Goal: Consume media (video, audio)

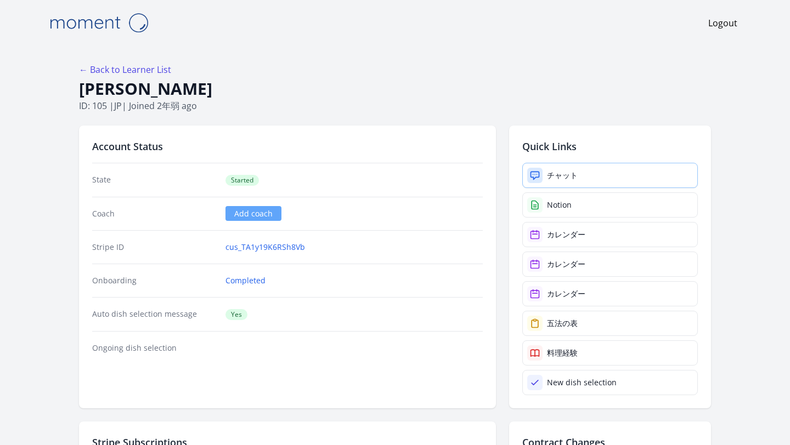
click at [532, 175] on icon at bounding box center [534, 175] width 11 height 11
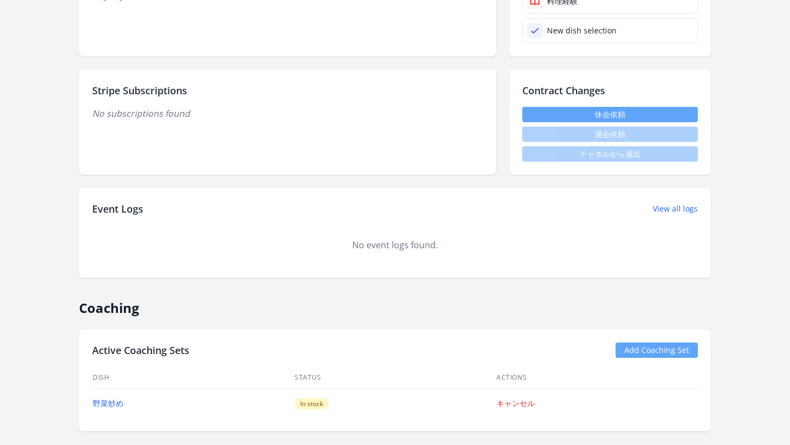
scroll to position [419, 0]
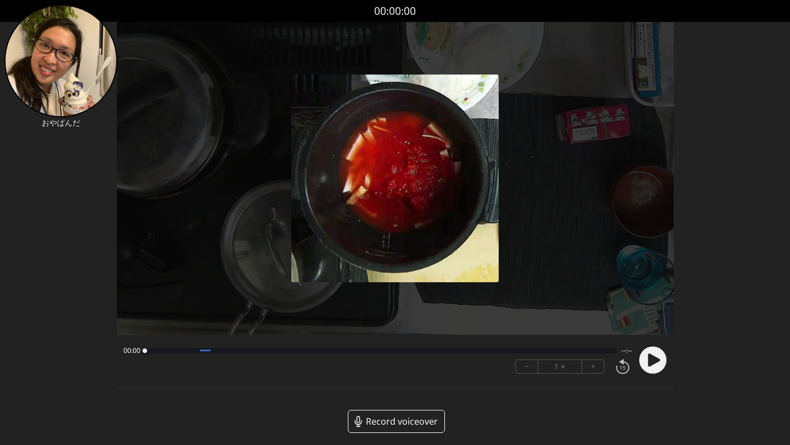
click at [659, 362] on circle at bounding box center [652, 360] width 27 height 27
click at [651, 359] on icon at bounding box center [654, 360] width 12 height 13
click at [199, 351] on div at bounding box center [276, 351] width 262 height 2
click at [273, 348] on div at bounding box center [378, 350] width 466 height 5
click at [348, 352] on div at bounding box center [378, 350] width 466 height 5
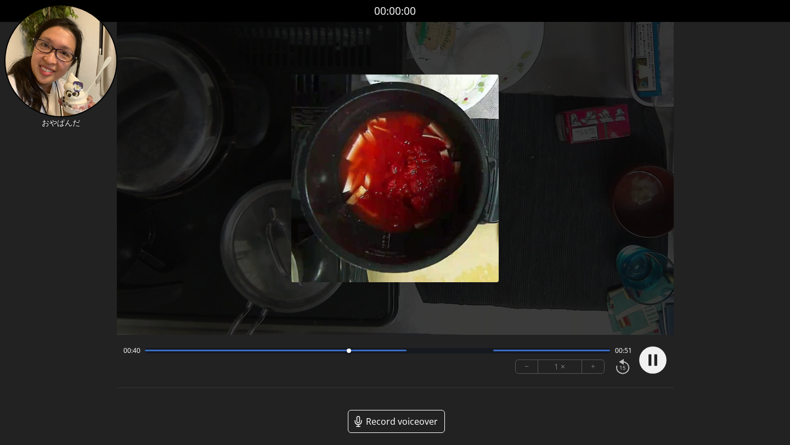
click at [417, 353] on div at bounding box center [378, 350] width 466 height 5
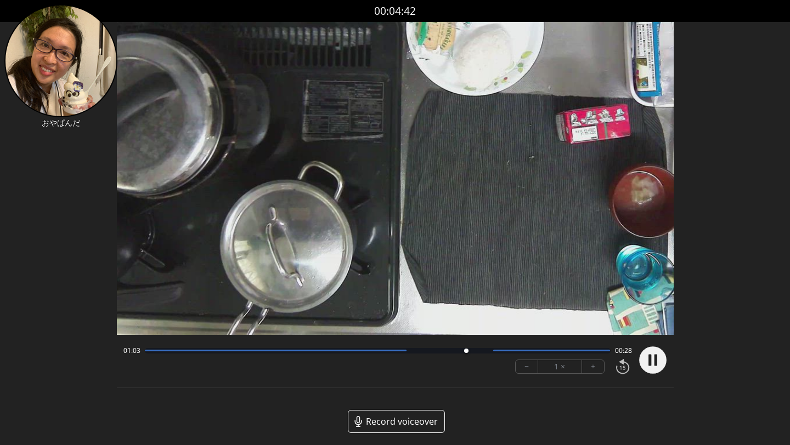
click at [479, 352] on div at bounding box center [378, 350] width 466 height 5
click at [509, 353] on div at bounding box center [378, 350] width 466 height 5
click at [543, 352] on div at bounding box center [378, 350] width 466 height 5
click at [579, 351] on div at bounding box center [551, 351] width 117 height 2
click at [643, 360] on circle at bounding box center [652, 360] width 27 height 27
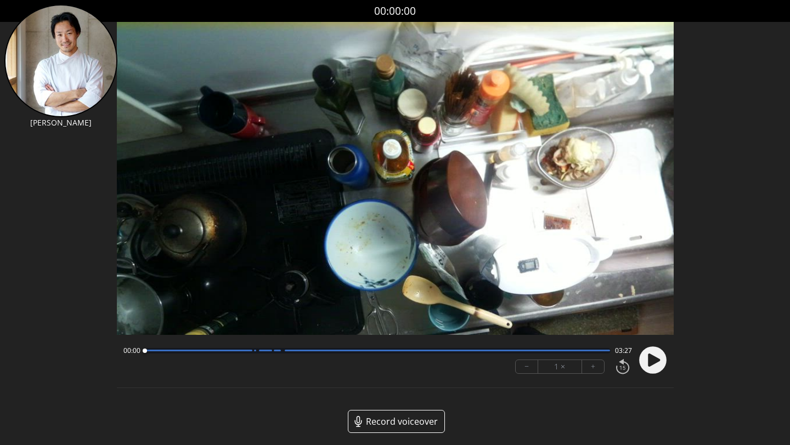
click at [653, 362] on icon at bounding box center [654, 360] width 12 height 13
click at [654, 364] on icon at bounding box center [655, 360] width 3 height 12
click at [654, 364] on circle at bounding box center [652, 360] width 27 height 27
click at [653, 358] on div at bounding box center [650, 360] width 33 height 37
click at [265, 352] on div at bounding box center [378, 350] width 466 height 5
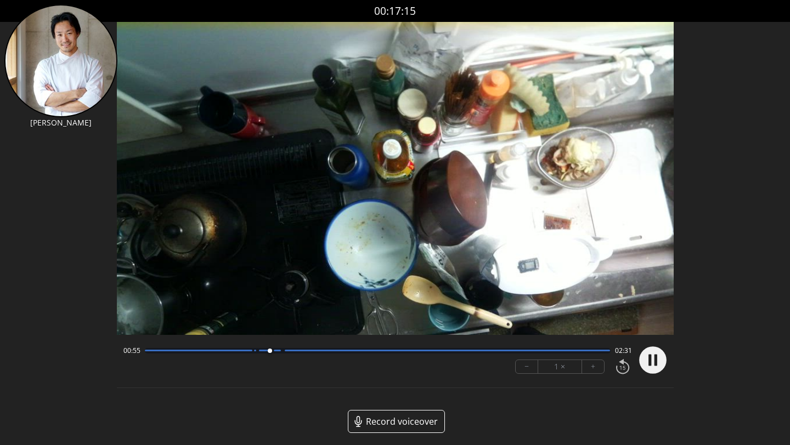
click at [292, 352] on div at bounding box center [378, 350] width 466 height 5
click at [352, 351] on div at bounding box center [447, 351] width 325 height 2
click at [423, 352] on div at bounding box center [378, 350] width 466 height 5
click at [647, 364] on circle at bounding box center [652, 360] width 27 height 27
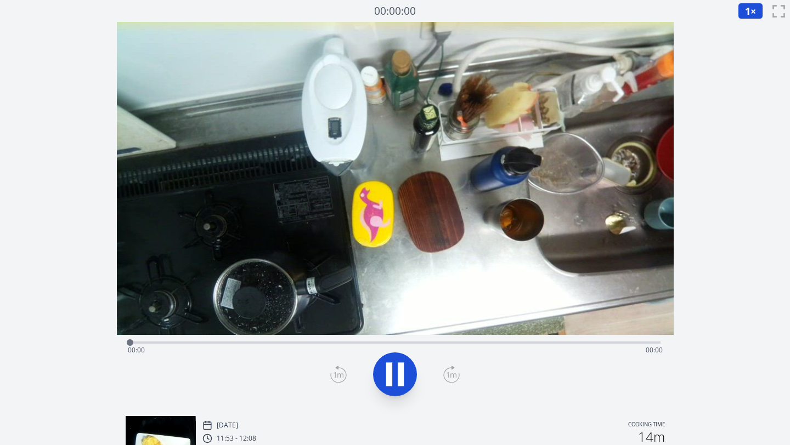
click at [388, 379] on icon at bounding box center [389, 375] width 6 height 24
click at [388, 379] on icon at bounding box center [395, 374] width 18 height 23
click at [270, 342] on div "Time elapsed: 00:02 Time remaining: 00:34" at bounding box center [395, 351] width 535 height 18
click at [405, 342] on div "Time elapsed: 00:10 Time remaining: 00:26" at bounding box center [395, 351] width 535 height 18
click at [560, 339] on div "Time elapsed: 00:19 Time remaining: 00:17" at bounding box center [395, 341] width 530 height 13
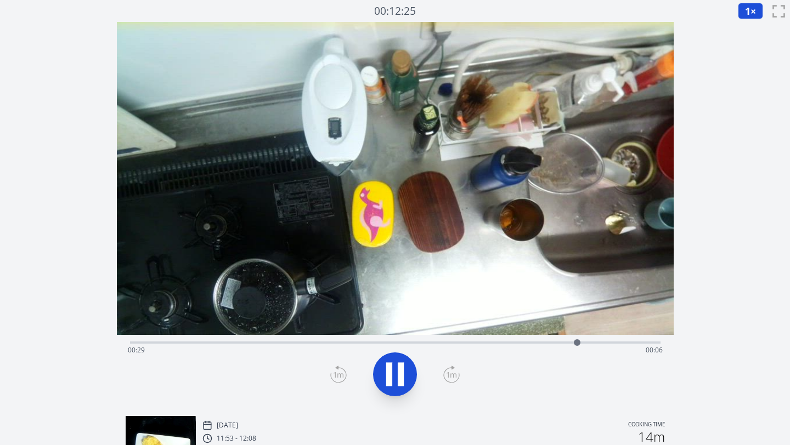
click at [404, 377] on icon at bounding box center [395, 374] width 31 height 31
